Goal: Communication & Community: Answer question/provide support

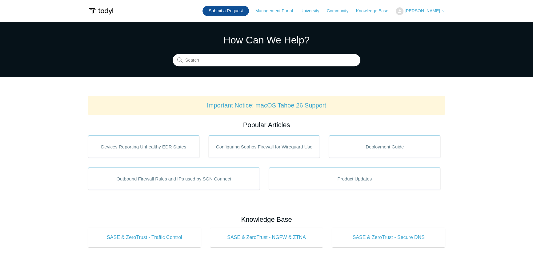
click at [242, 10] on link "Submit a Request" at bounding box center [225, 11] width 46 height 10
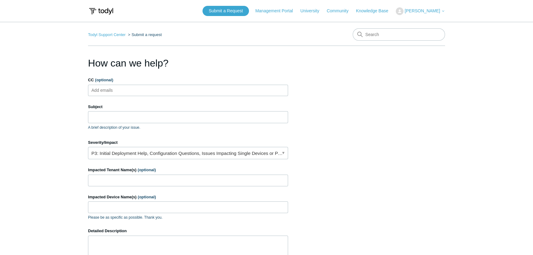
click at [423, 10] on span "[PERSON_NAME]" at bounding box center [422, 10] width 35 height 5
click at [425, 23] on link "My Support Requests" at bounding box center [426, 24] width 60 height 11
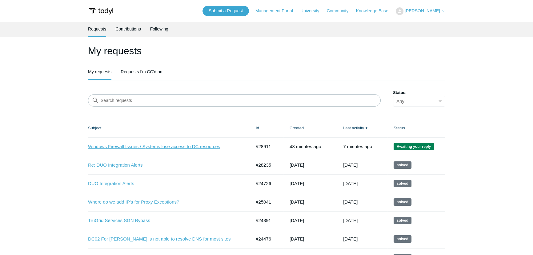
click at [152, 144] on link "Windows Firewall Issues / Systems lose access to DC resources" at bounding box center [165, 146] width 154 height 7
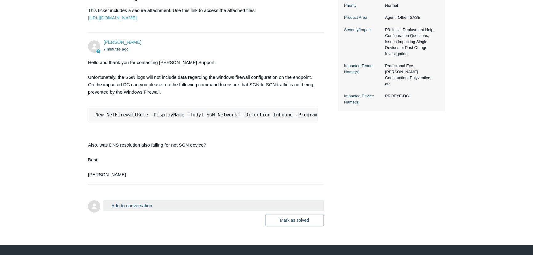
scroll to position [238, 0]
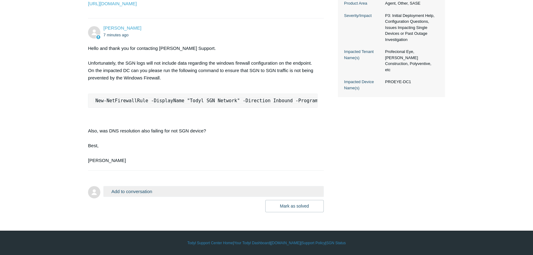
click at [137, 190] on button "Add to conversation" at bounding box center [213, 191] width 220 height 11
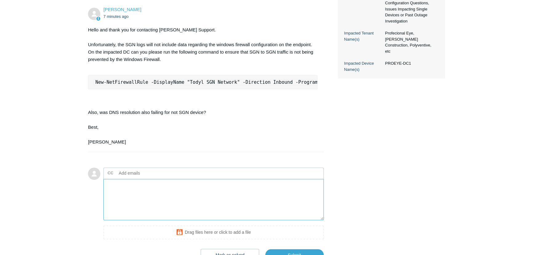
click at [135, 207] on textarea "Add your reply" at bounding box center [213, 200] width 220 height 42
click at [140, 206] on textarea "Add your reply" at bounding box center [213, 200] width 220 height 42
click at [108, 202] on textarea "The SGN firewall rules are in place, and they continue to be in place after the…" at bounding box center [213, 200] width 220 height 42
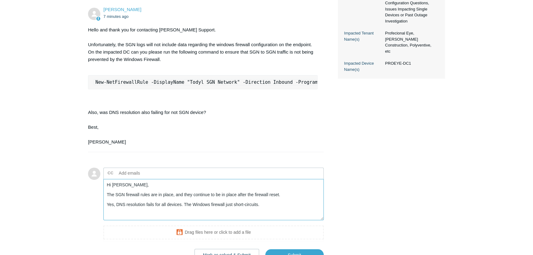
click at [282, 220] on textarea "Hi Kris, The SGN firewall rules are in place, and they continue to be in place …" at bounding box center [213, 200] width 220 height 42
click at [286, 220] on textarea "Hi Kris, The SGN firewall rules are in place, and they continue to be in place …" at bounding box center [213, 200] width 220 height 42
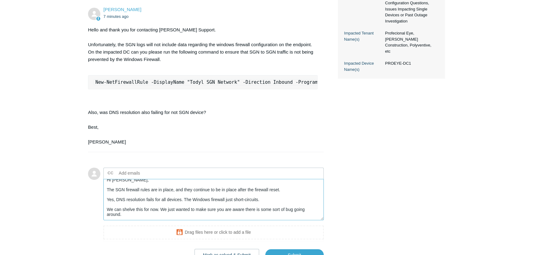
scroll to position [10, 0]
click at [172, 220] on textarea "Hi Kris, The SGN firewall rules are in place, and they continue to be in place …" at bounding box center [213, 200] width 220 height 42
click at [134, 220] on textarea "Hi Kris, The SGN firewall rules are in place, and they continue to be in place …" at bounding box center [213, 200] width 220 height 42
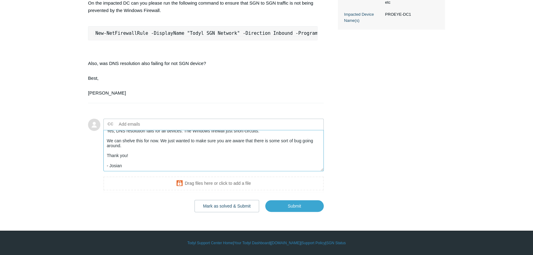
scroll to position [305, 0]
type textarea "Hi Kris, The SGN firewall rules are in place, and they continue to be in place …"
click at [233, 205] on button "Mark as solved & Submit" at bounding box center [226, 206] width 65 height 12
